Goal: Task Accomplishment & Management: Use online tool/utility

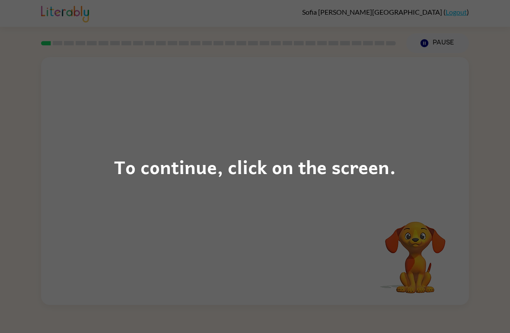
click at [404, 95] on div "To continue, click on the screen." at bounding box center [255, 166] width 510 height 333
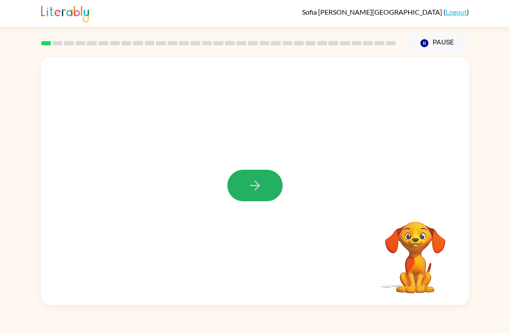
click at [278, 185] on button "button" at bounding box center [254, 186] width 55 height 32
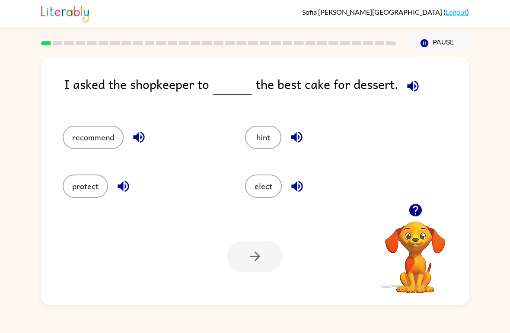
click at [415, 83] on icon "button" at bounding box center [413, 86] width 15 height 15
click at [75, 138] on button "recommend" at bounding box center [93, 137] width 61 height 23
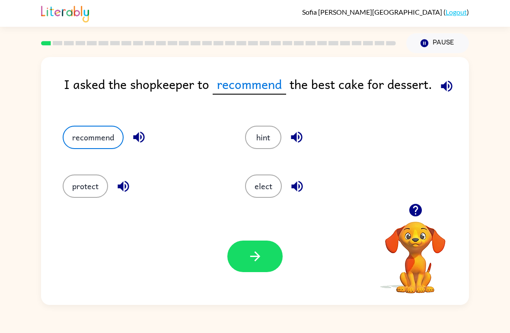
click at [473, 101] on div "I asked the shopkeeper to recommend the best cake for dessert. recommend hint p…" at bounding box center [255, 179] width 510 height 252
click at [274, 247] on button "button" at bounding box center [254, 257] width 55 height 32
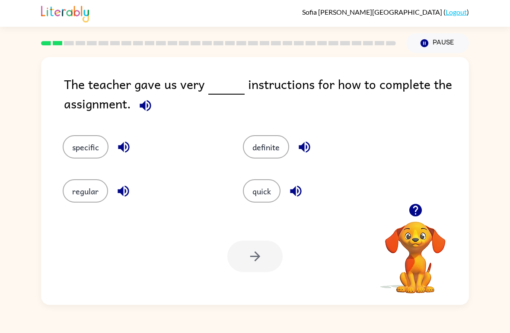
click at [83, 149] on button "specific" at bounding box center [86, 146] width 46 height 23
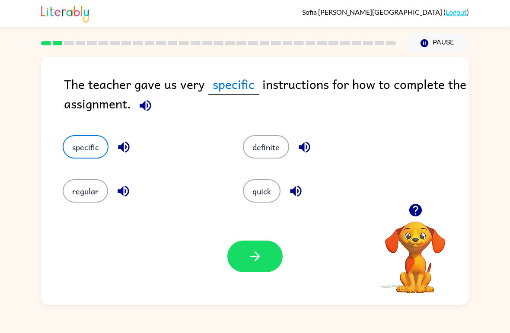
click at [256, 256] on icon "button" at bounding box center [255, 256] width 15 height 15
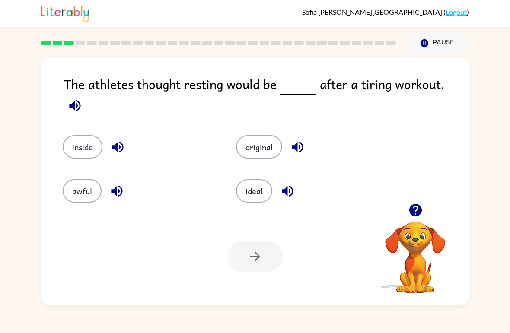
click at [253, 209] on div "Your browser must support playing .mp4 files to use Literably. Please try using…" at bounding box center [255, 256] width 428 height 97
click at [251, 195] on button "ideal" at bounding box center [254, 190] width 36 height 23
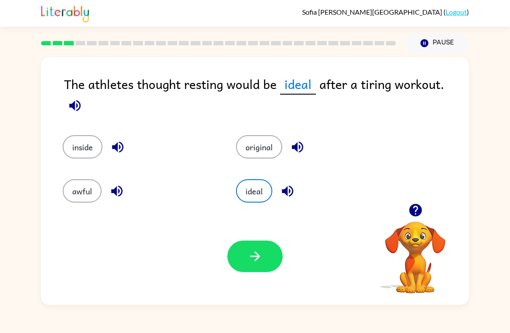
click at [263, 259] on button "button" at bounding box center [254, 257] width 55 height 32
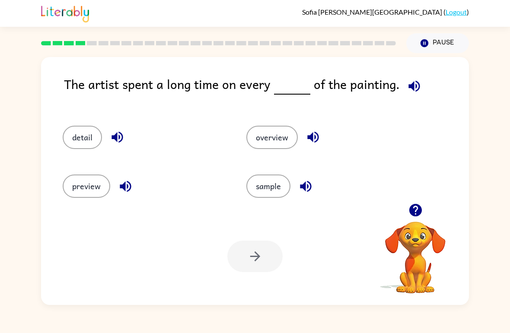
click at [67, 131] on button "detail" at bounding box center [82, 137] width 39 height 23
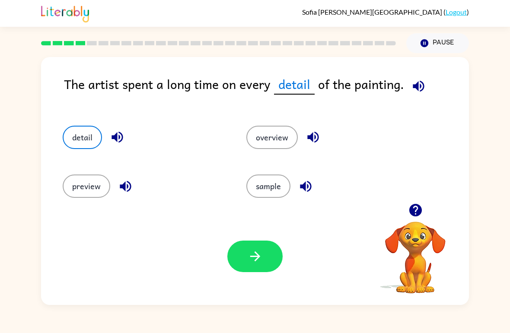
click at [272, 257] on button "button" at bounding box center [254, 257] width 55 height 32
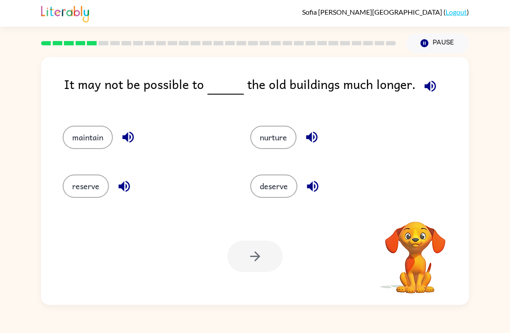
click at [277, 197] on button "deserve" at bounding box center [273, 186] width 47 height 23
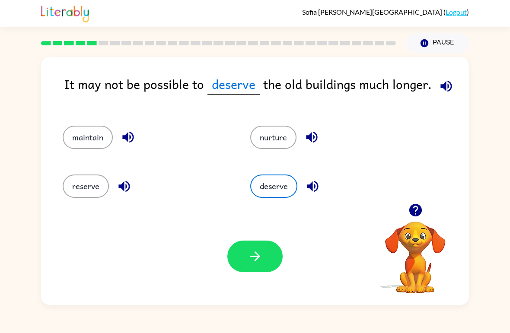
click at [74, 183] on button "reserve" at bounding box center [86, 186] width 46 height 23
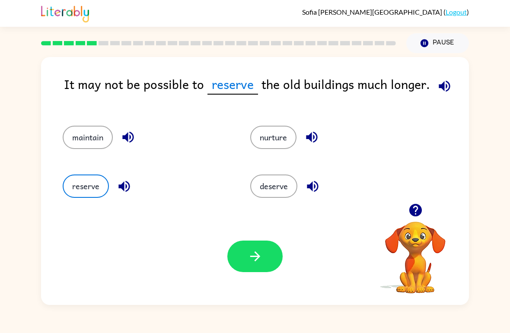
click at [241, 254] on button "button" at bounding box center [254, 257] width 55 height 32
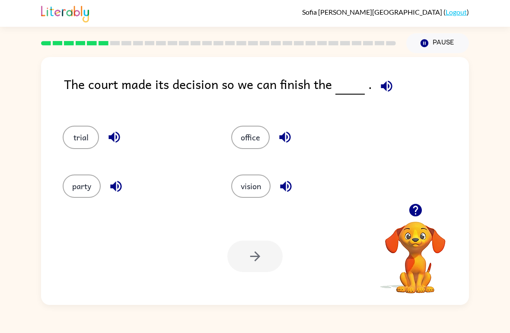
click at [65, 204] on div "party" at bounding box center [130, 182] width 169 height 49
click at [84, 176] on button "party" at bounding box center [82, 186] width 38 height 23
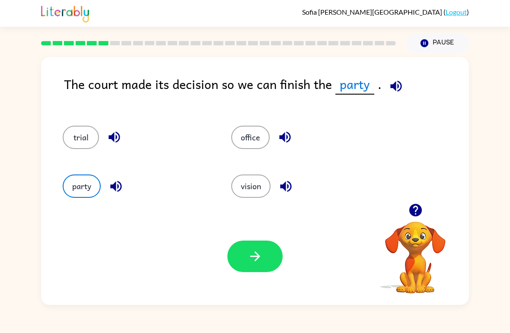
click at [397, 84] on icon "button" at bounding box center [396, 86] width 15 height 15
click at [394, 78] on button "button" at bounding box center [396, 86] width 22 height 22
click at [89, 136] on button "trial" at bounding box center [81, 137] width 36 height 23
click at [80, 179] on button "party" at bounding box center [82, 186] width 38 height 23
click at [267, 261] on button "button" at bounding box center [254, 257] width 55 height 32
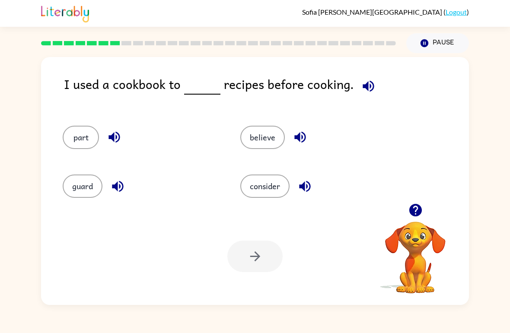
click at [78, 146] on button "part" at bounding box center [81, 137] width 36 height 23
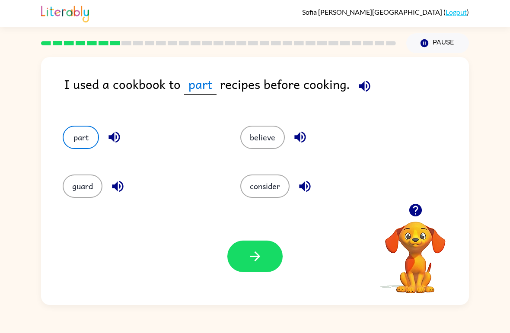
click at [246, 264] on button "button" at bounding box center [254, 257] width 55 height 32
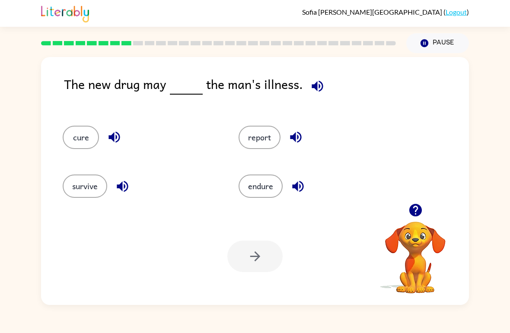
click at [93, 196] on button "survive" at bounding box center [85, 186] width 45 height 23
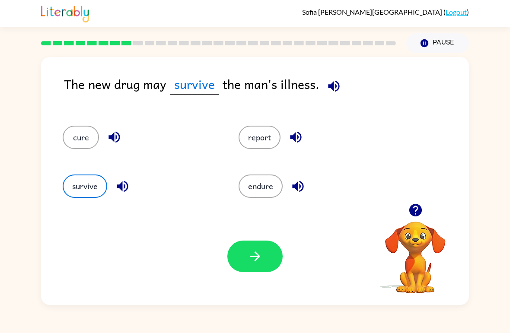
click at [251, 253] on icon "button" at bounding box center [255, 256] width 15 height 15
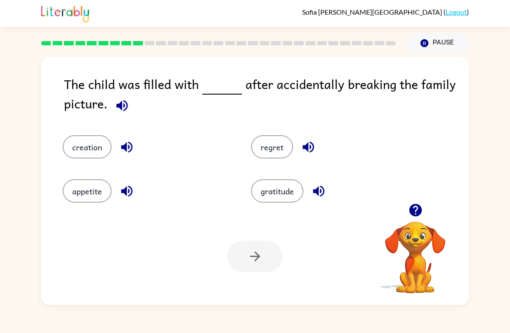
click at [277, 155] on button "regret" at bounding box center [272, 146] width 42 height 23
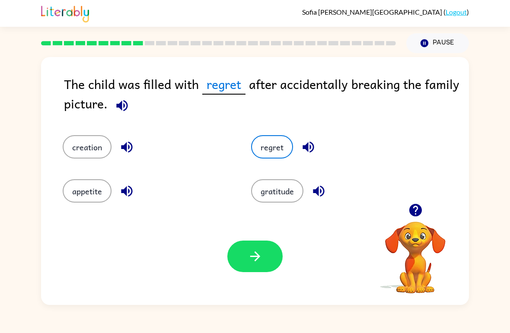
click at [253, 263] on icon "button" at bounding box center [255, 256] width 15 height 15
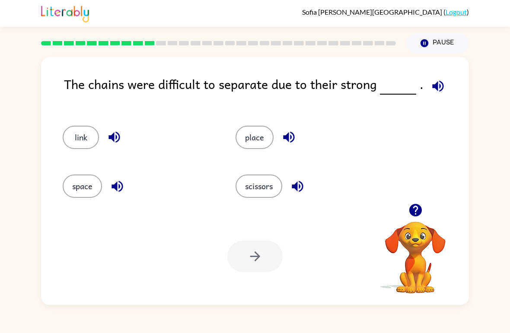
click at [437, 90] on icon "button" at bounding box center [438, 86] width 15 height 15
click at [256, 137] on button "place" at bounding box center [255, 137] width 38 height 23
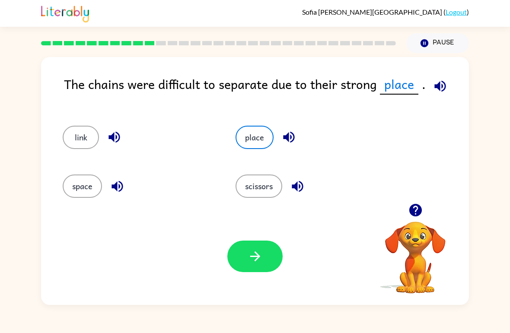
click at [259, 272] on button "button" at bounding box center [254, 257] width 55 height 32
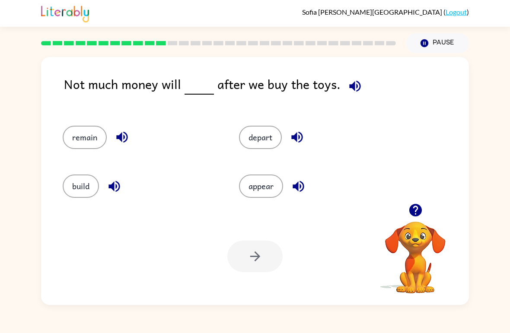
click at [214, 292] on div "Your browser must support playing .mp4 files to use Literably. Please try using…" at bounding box center [255, 256] width 428 height 97
click at [79, 128] on button "remain" at bounding box center [85, 137] width 44 height 23
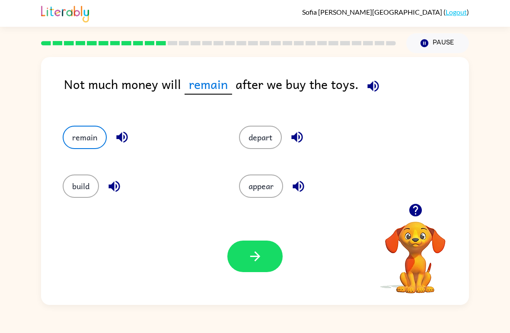
click at [269, 268] on button "button" at bounding box center [254, 257] width 55 height 32
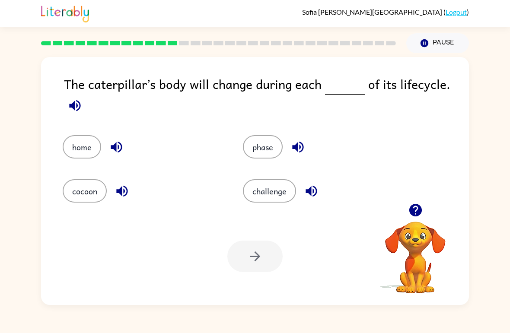
click at [263, 191] on button "challenge" at bounding box center [269, 190] width 53 height 23
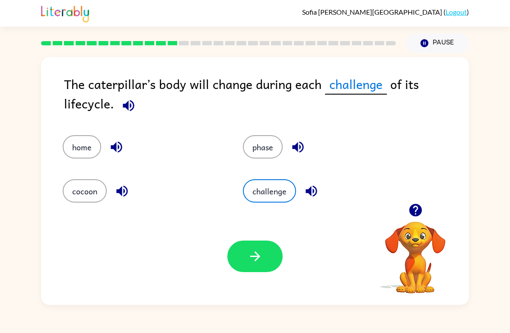
click at [248, 254] on icon "button" at bounding box center [255, 256] width 15 height 15
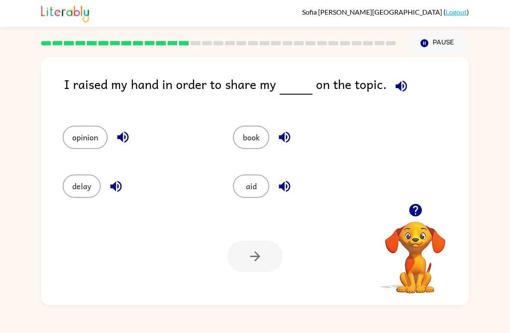
click at [90, 137] on button "opinion" at bounding box center [85, 137] width 45 height 23
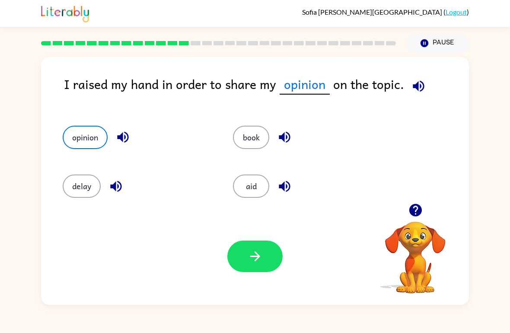
click at [253, 261] on icon "button" at bounding box center [255, 256] width 15 height 15
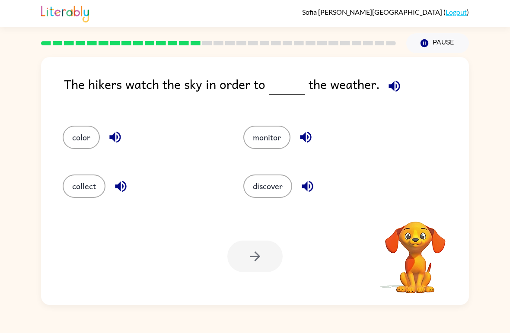
click at [396, 251] on video "Your browser must support playing .mp4 files to use Literably. Please try using…" at bounding box center [415, 251] width 86 height 86
click at [272, 179] on button "discover" at bounding box center [267, 186] width 49 height 23
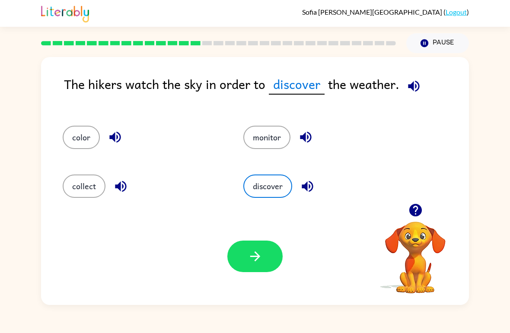
click at [258, 258] on icon "button" at bounding box center [255, 257] width 10 height 10
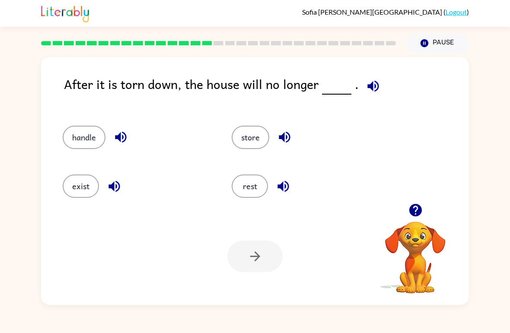
click at [80, 189] on button "exist" at bounding box center [81, 186] width 36 height 23
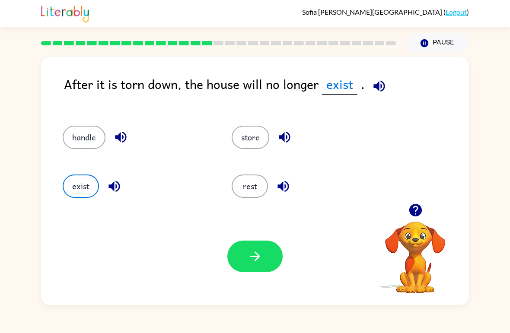
click at [253, 261] on icon "button" at bounding box center [255, 256] width 15 height 15
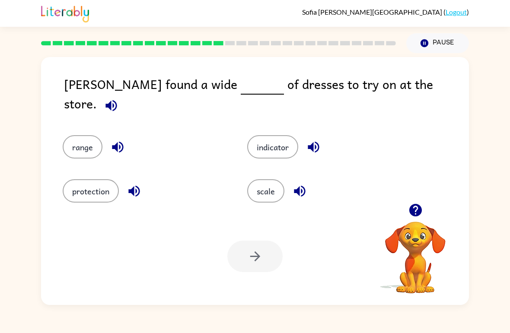
click at [65, 135] on button "range" at bounding box center [83, 146] width 40 height 23
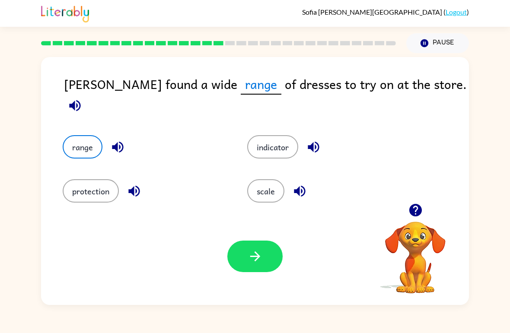
click at [264, 254] on button "button" at bounding box center [254, 257] width 55 height 32
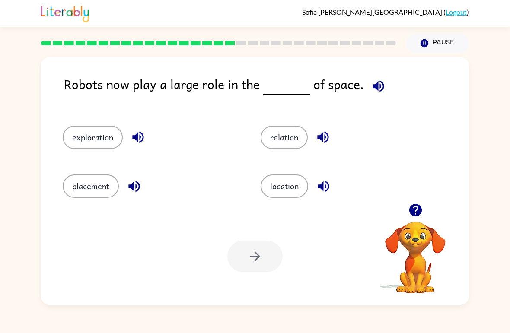
click at [364, 80] on span at bounding box center [377, 83] width 26 height 19
click at [375, 83] on icon "button" at bounding box center [378, 85] width 11 height 11
click at [375, 86] on icon "button" at bounding box center [378, 85] width 11 height 11
click at [295, 134] on button "relation" at bounding box center [284, 137] width 47 height 23
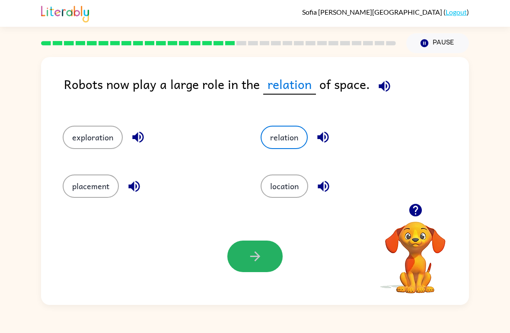
click at [262, 265] on button "button" at bounding box center [254, 257] width 55 height 32
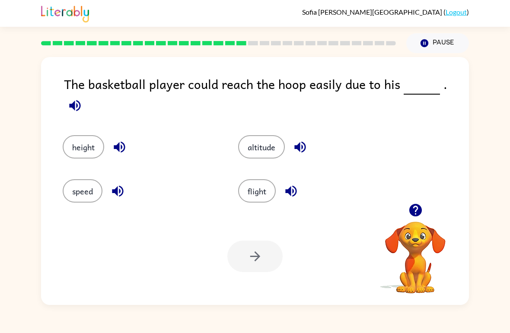
click at [171, 293] on div "Your browser must support playing .mp4 files to use Literably. Please try using…" at bounding box center [255, 256] width 428 height 97
click at [78, 141] on button "height" at bounding box center [84, 146] width 42 height 23
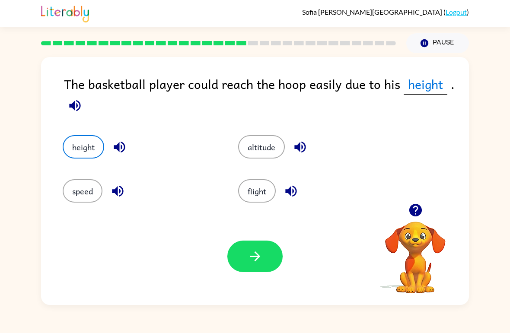
click at [237, 269] on button "button" at bounding box center [254, 257] width 55 height 32
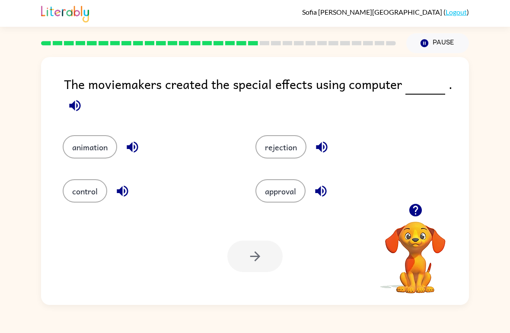
click at [78, 208] on div "The moviemakers created the special effects using computer . animation rejectio…" at bounding box center [255, 181] width 428 height 248
click at [77, 208] on div "The moviemakers created the special effects using computer . animation rejectio…" at bounding box center [255, 181] width 428 height 248
click at [78, 186] on button "control" at bounding box center [85, 190] width 45 height 23
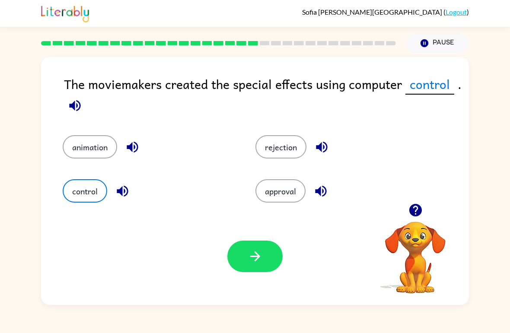
click at [253, 270] on button "button" at bounding box center [254, 257] width 55 height 32
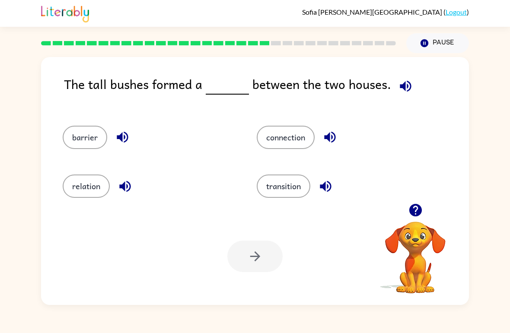
click at [278, 149] on button "connection" at bounding box center [286, 137] width 58 height 23
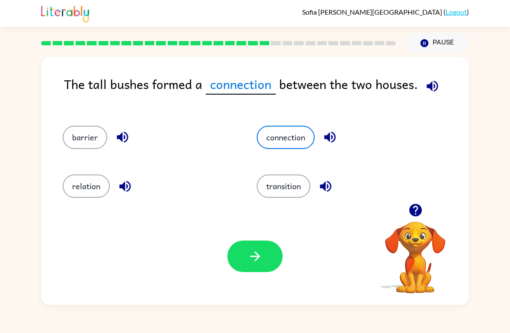
click at [250, 256] on icon "button" at bounding box center [255, 256] width 15 height 15
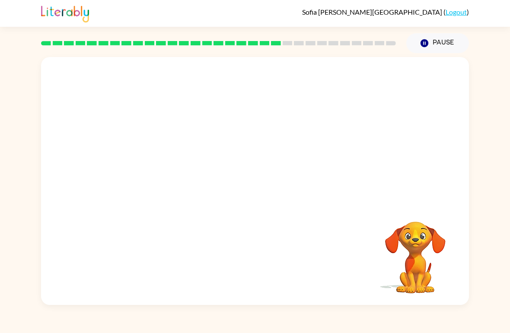
click at [291, 271] on div "Your browser must support playing .mp4 files to use Literably. Please try using…" at bounding box center [255, 181] width 428 height 248
click at [262, 316] on div "[PERSON_NAME] ( Logout ) Pause Pause Your browser must support playing .mp4 fil…" at bounding box center [255, 166] width 510 height 333
click at [256, 193] on div at bounding box center [254, 186] width 55 height 32
click at [266, 194] on button "button" at bounding box center [254, 186] width 55 height 32
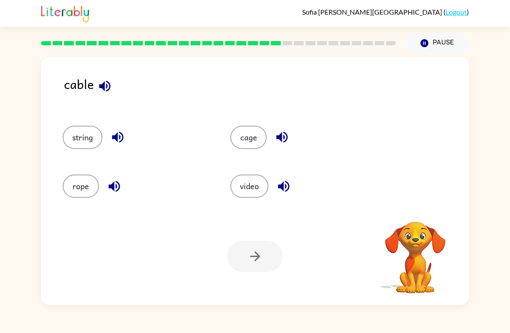
click at [237, 143] on button "cage" at bounding box center [248, 137] width 36 height 23
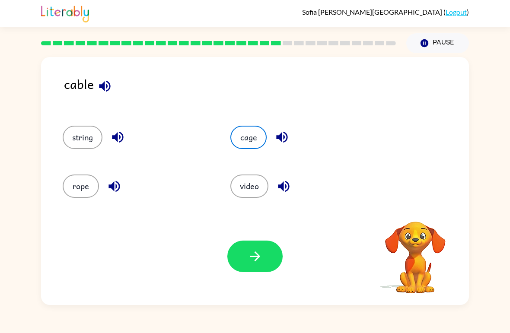
click at [84, 149] on button "string" at bounding box center [83, 137] width 40 height 23
click at [76, 143] on button "string" at bounding box center [83, 137] width 40 height 23
click at [257, 263] on icon "button" at bounding box center [255, 256] width 15 height 15
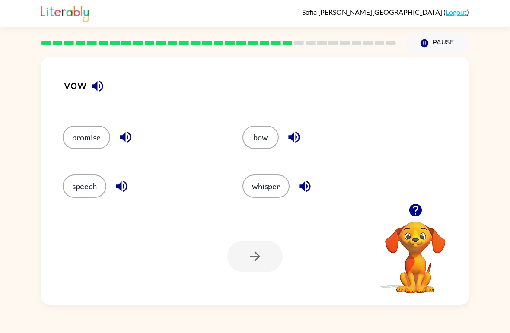
click at [429, 46] on icon "Pause" at bounding box center [425, 43] width 10 height 10
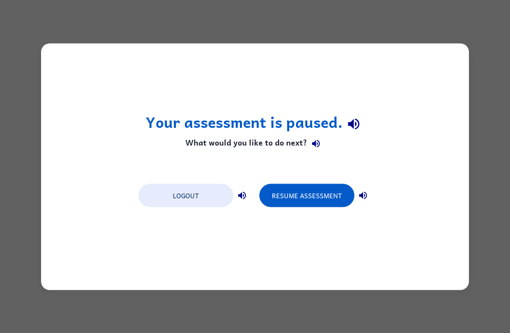
click at [159, 197] on button "Logout" at bounding box center [185, 195] width 95 height 23
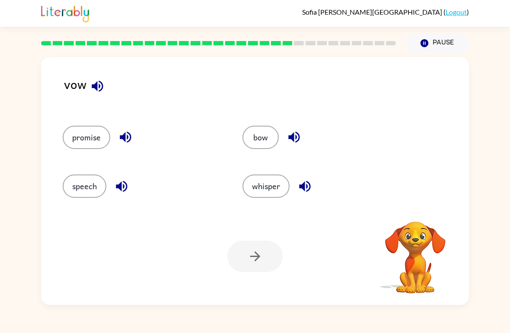
click at [427, 35] on button "Pause Pause" at bounding box center [438, 43] width 63 height 20
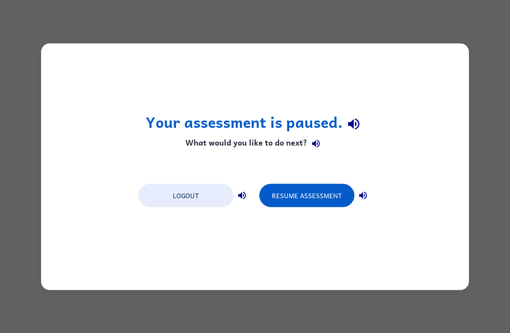
click at [194, 191] on button "Logout" at bounding box center [185, 195] width 95 height 23
